Goal: Task Accomplishment & Management: Manage account settings

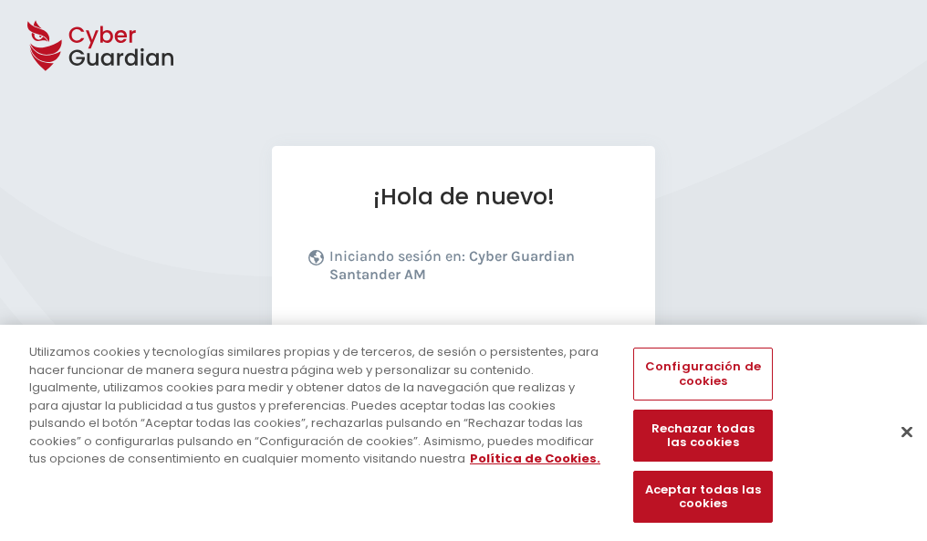
scroll to position [224, 0]
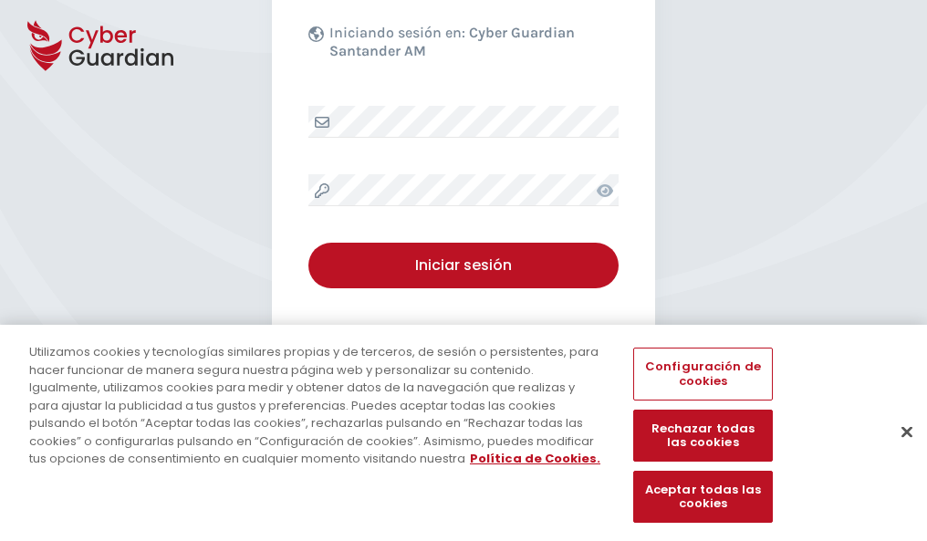
click at [898, 451] on button "Cerrar" at bounding box center [907, 432] width 40 height 40
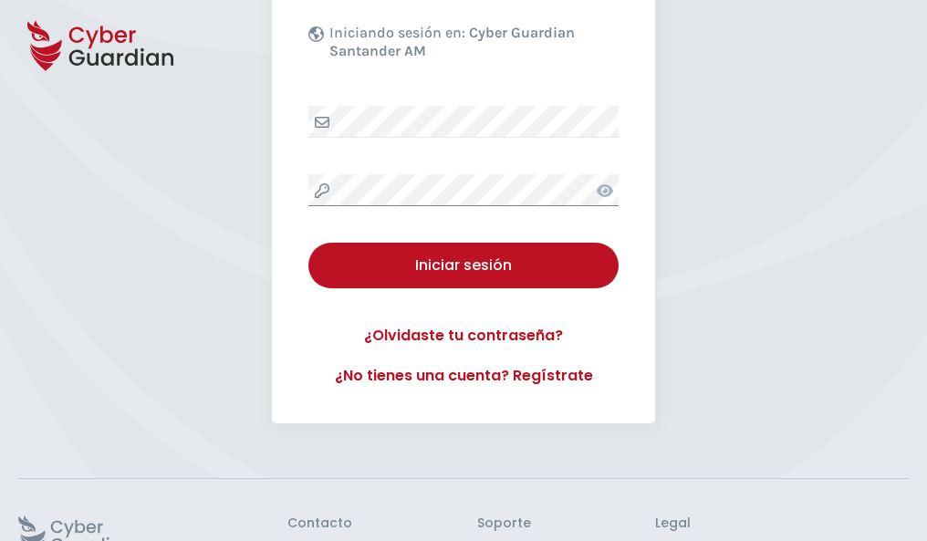
scroll to position [355, 0]
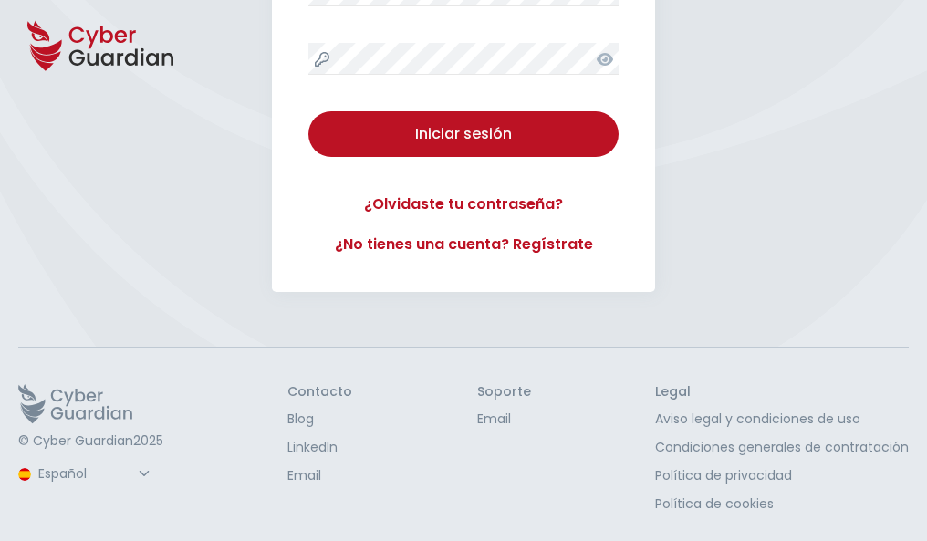
click at [308, 111] on button "Iniciar sesión" at bounding box center [463, 134] width 310 height 46
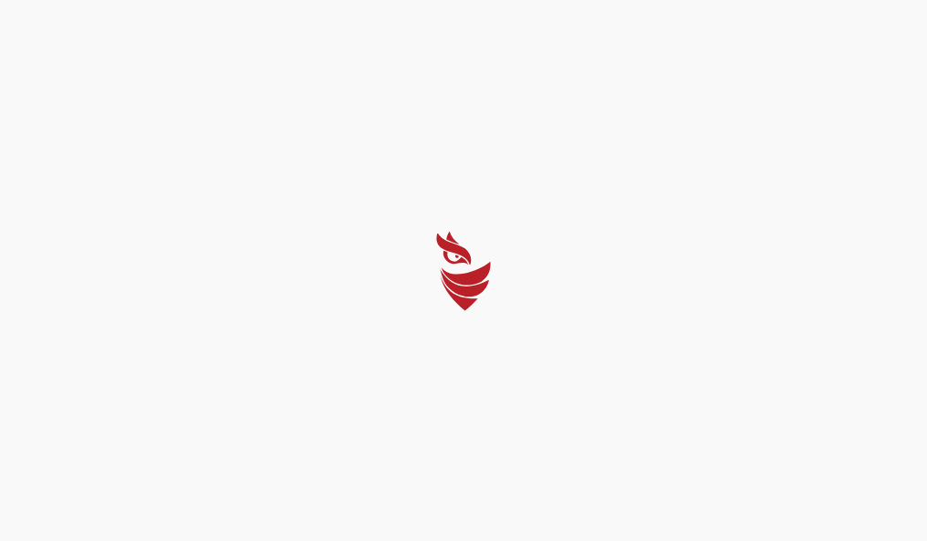
scroll to position [0, 0]
select select "Português (BR)"
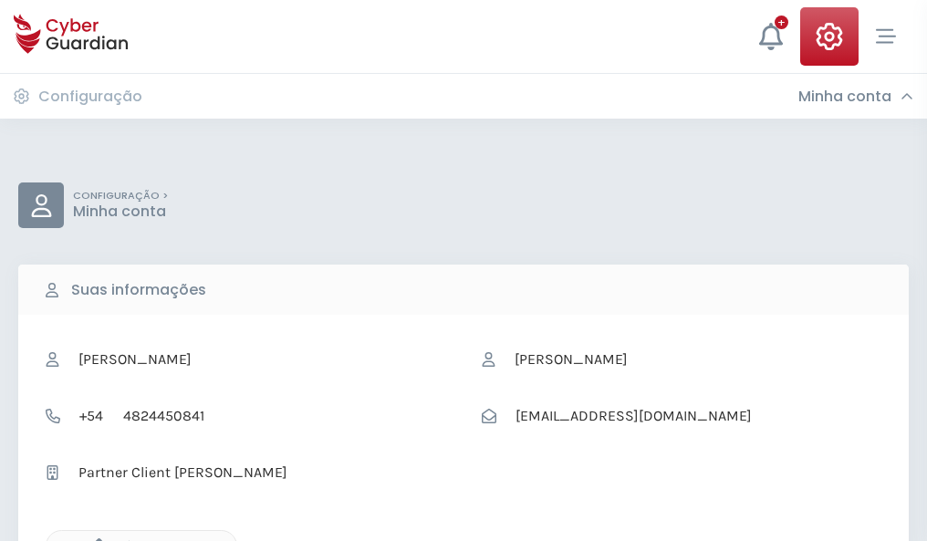
click at [94, 539] on icon "button" at bounding box center [95, 546] width 16 height 16
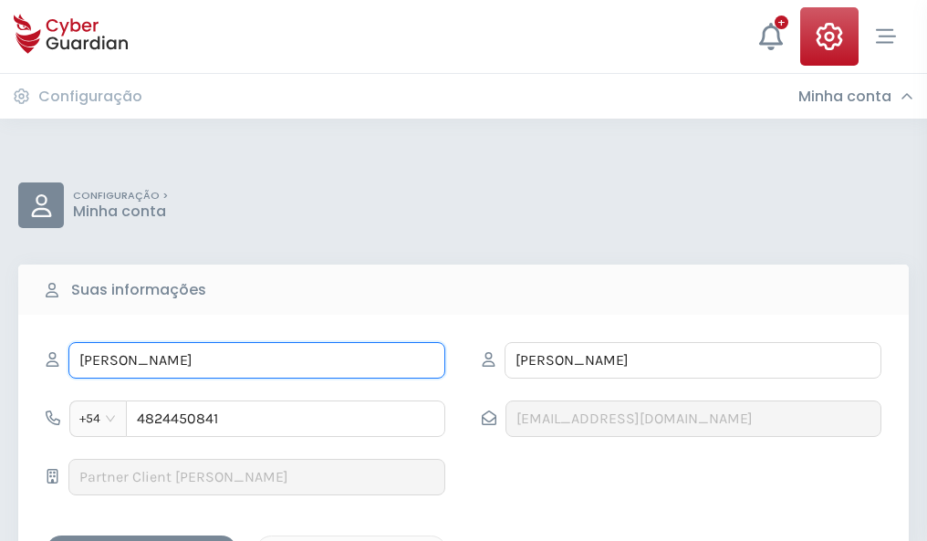
click at [256, 361] on input "APOLONIA" at bounding box center [256, 360] width 377 height 37
type input "A"
type input "María Cristina"
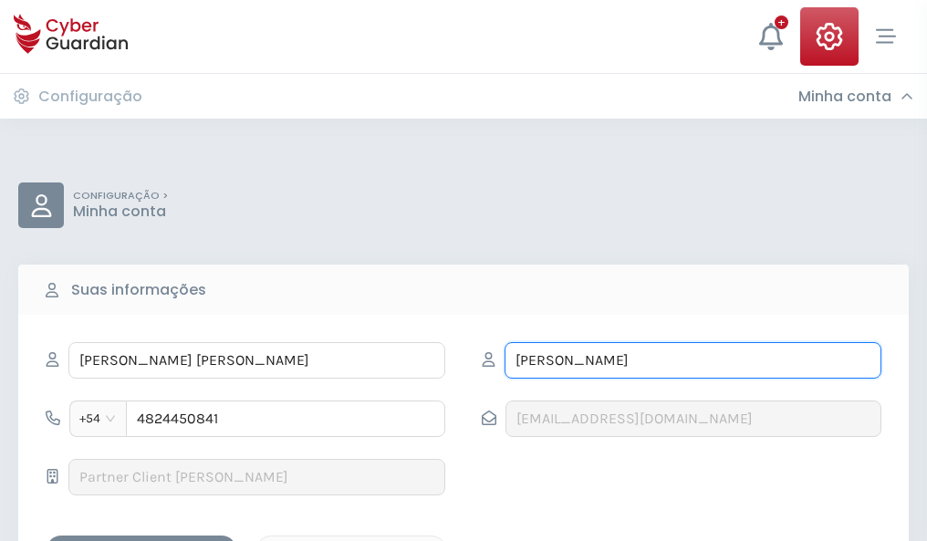
click at [693, 361] on input "ANDRADE" at bounding box center [693, 360] width 377 height 37
type input "A"
type input "Sandoval"
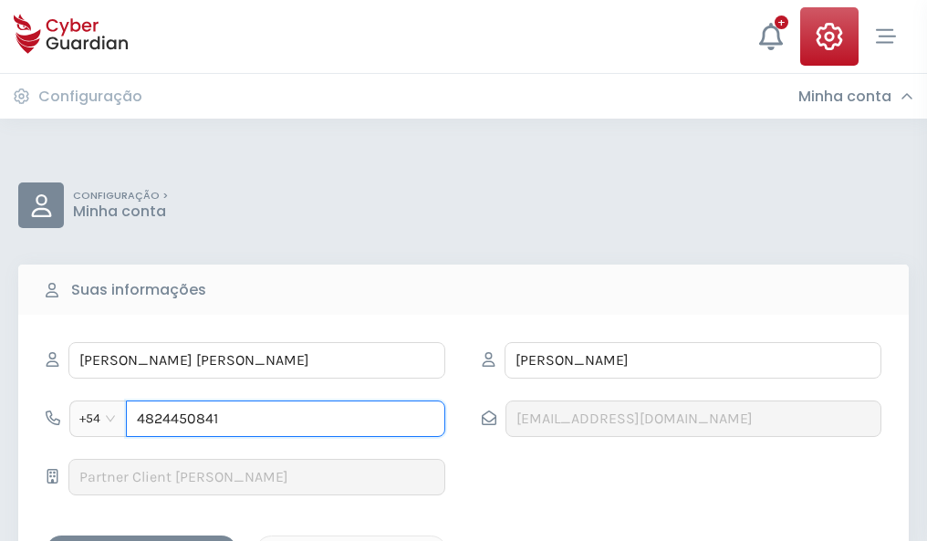
click at [286, 419] on input "4824450841" at bounding box center [285, 419] width 319 height 37
type input "4"
type input "4925401332"
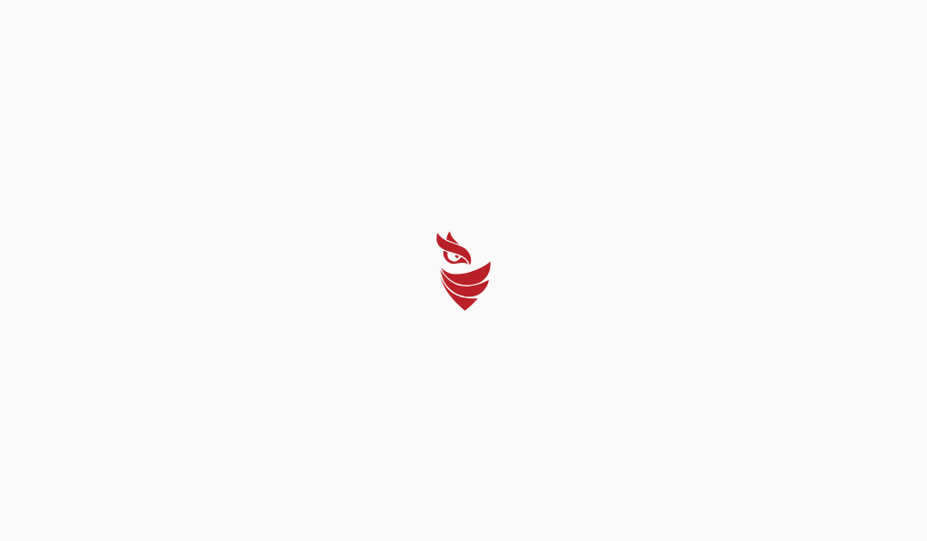
select select "Português (BR)"
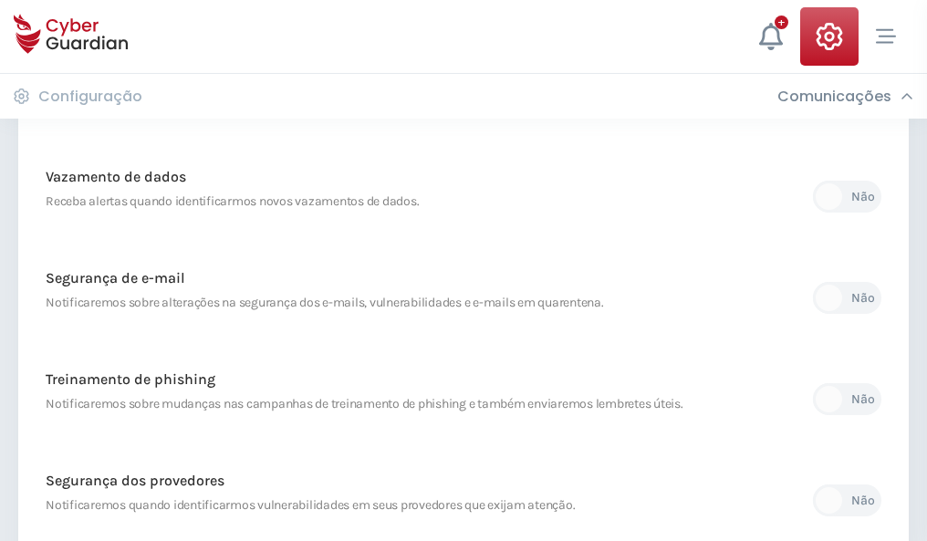
scroll to position [961, 0]
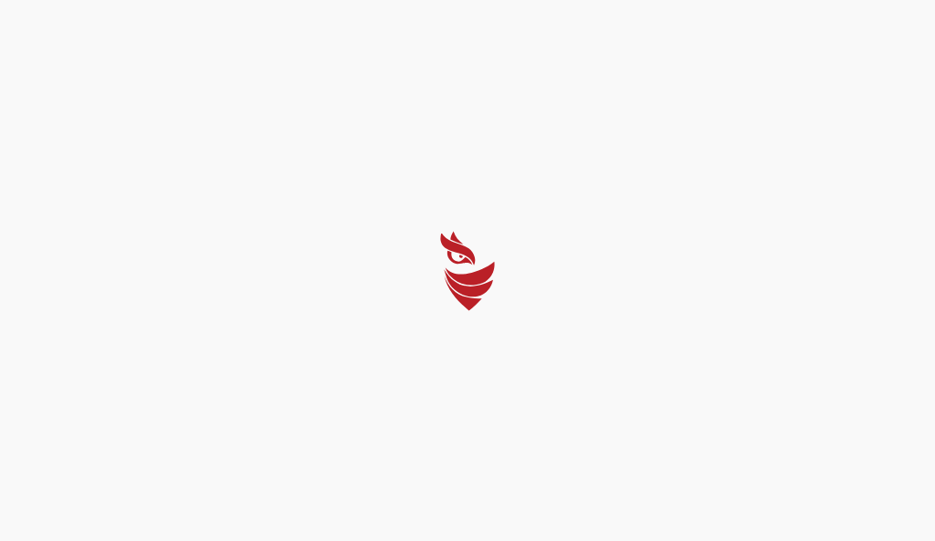
select select "Português (BR)"
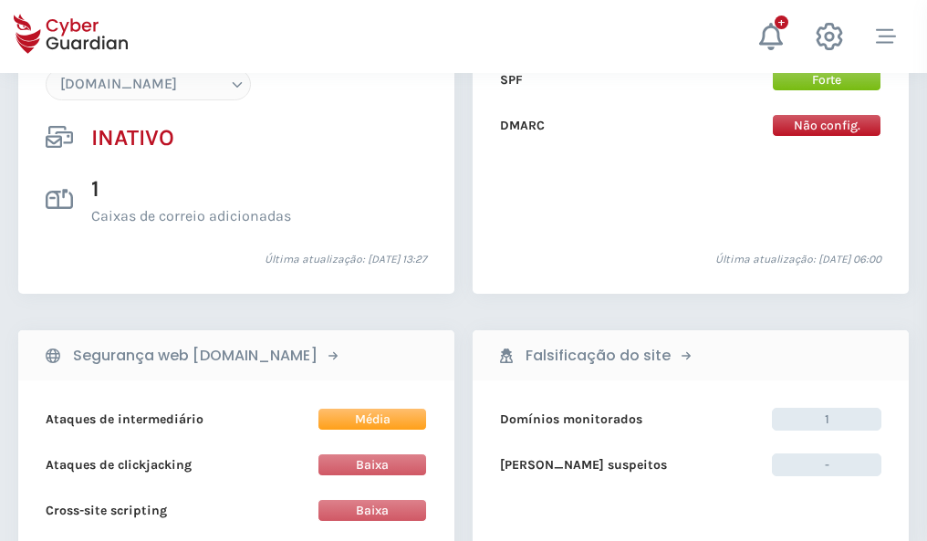
scroll to position [1718, 0]
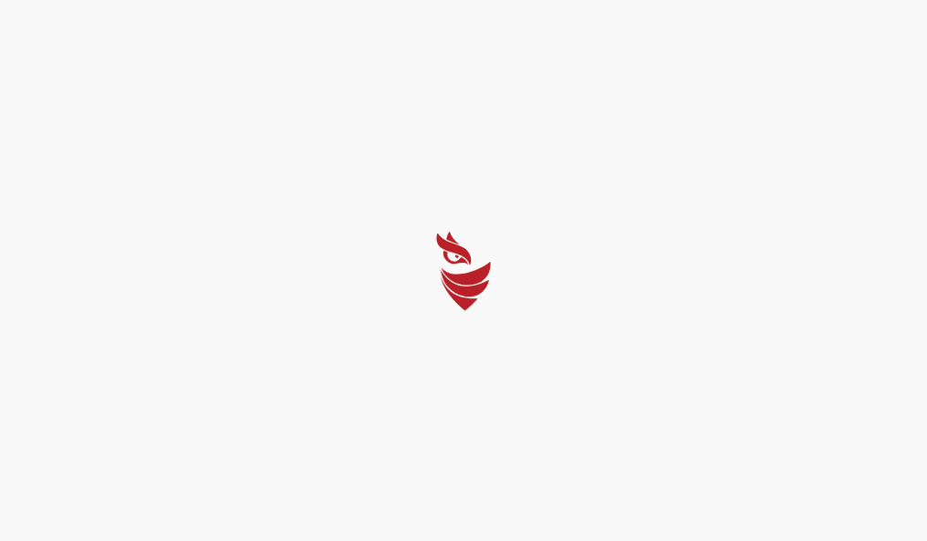
select select "Português (BR)"
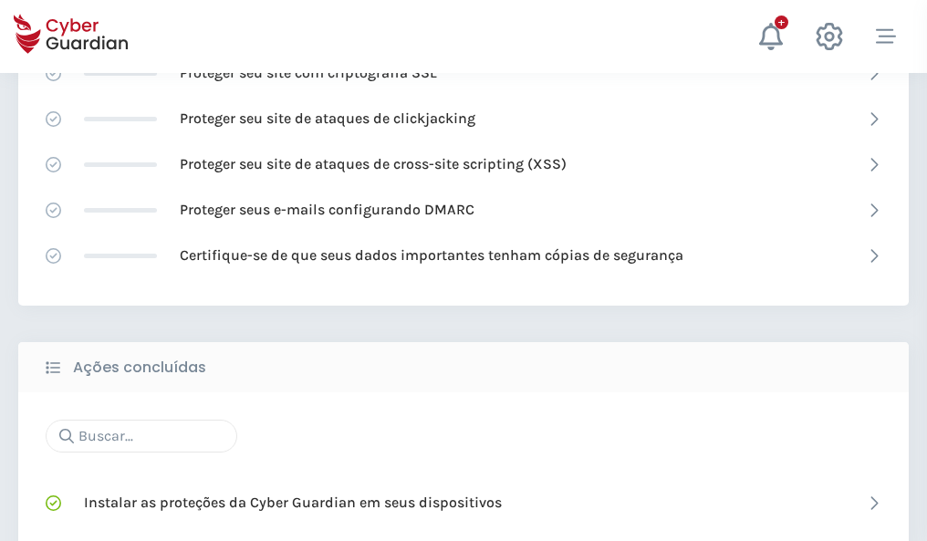
scroll to position [1216, 0]
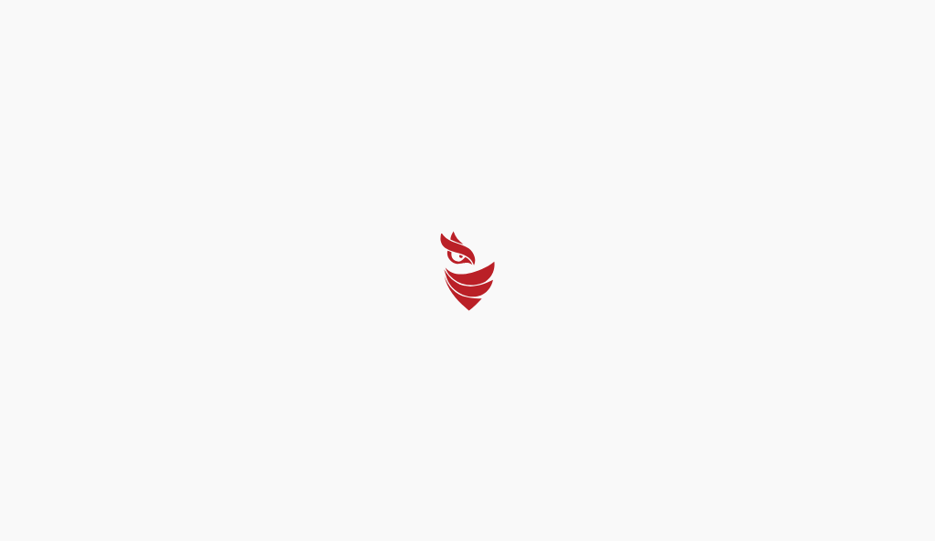
select select "Português (BR)"
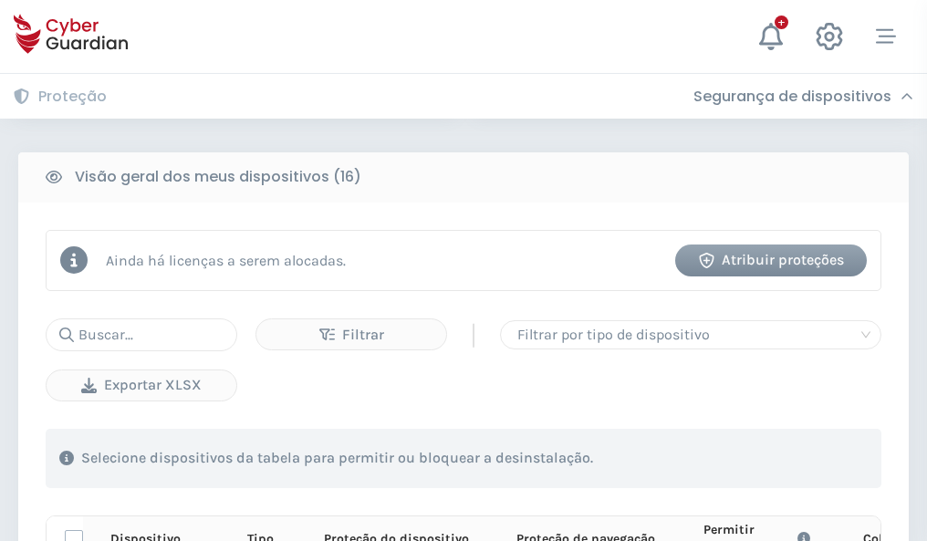
scroll to position [1613, 0]
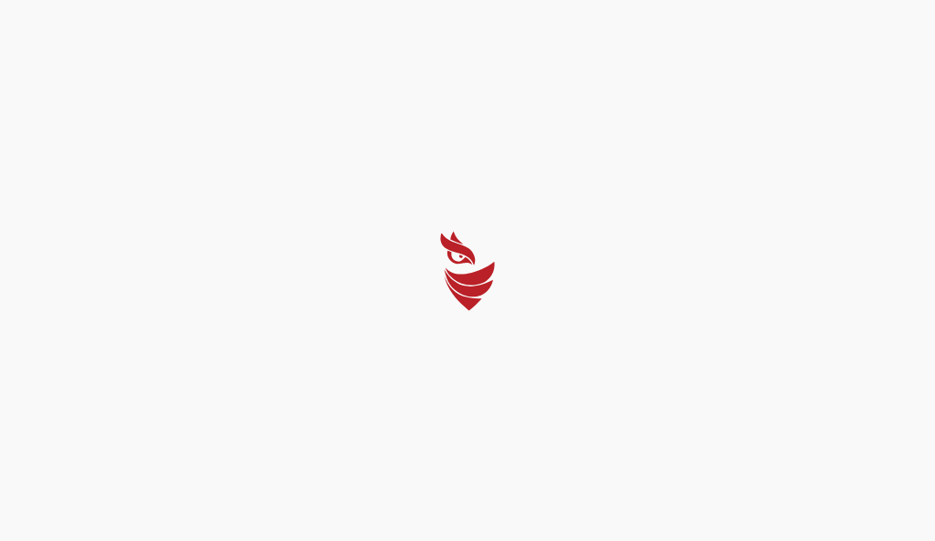
select select "Português (BR)"
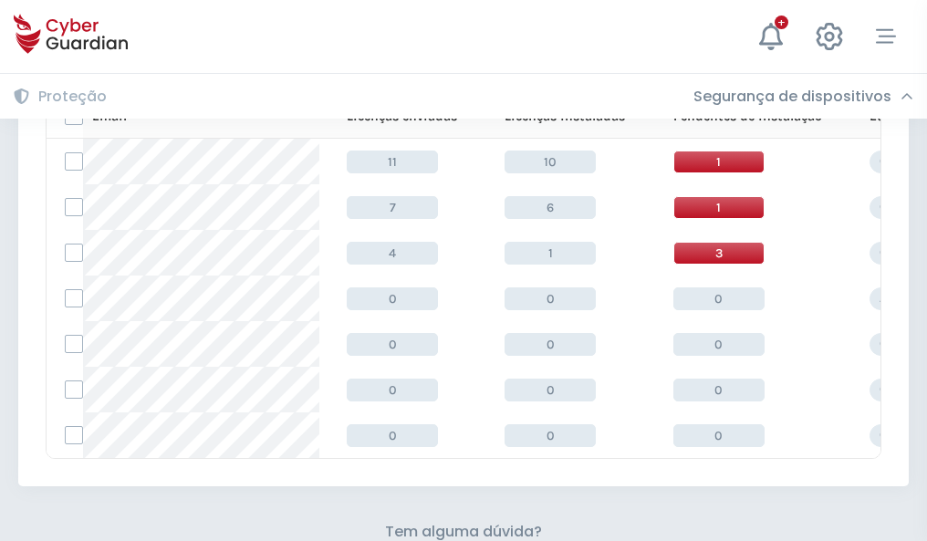
scroll to position [801, 0]
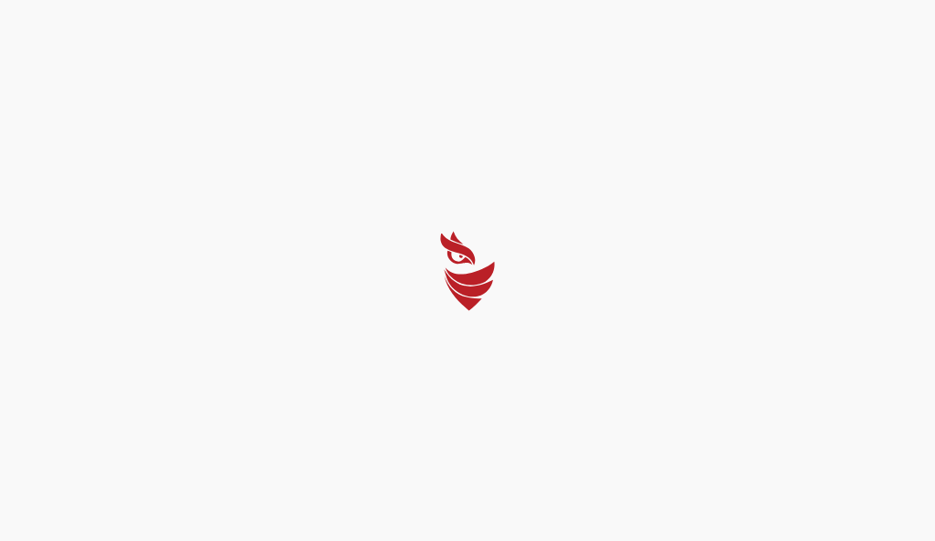
select select "Português (BR)"
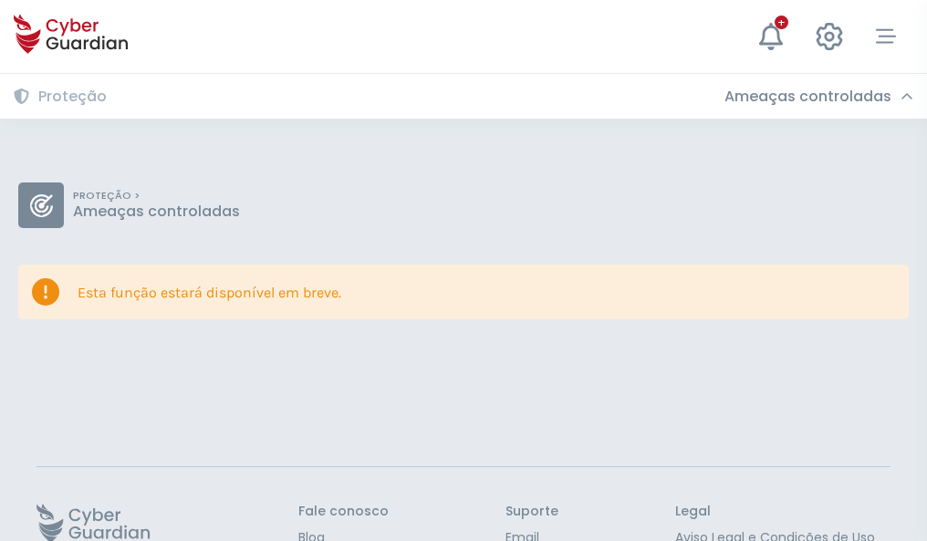
scroll to position [119, 0]
